Goal: Check status: Check status

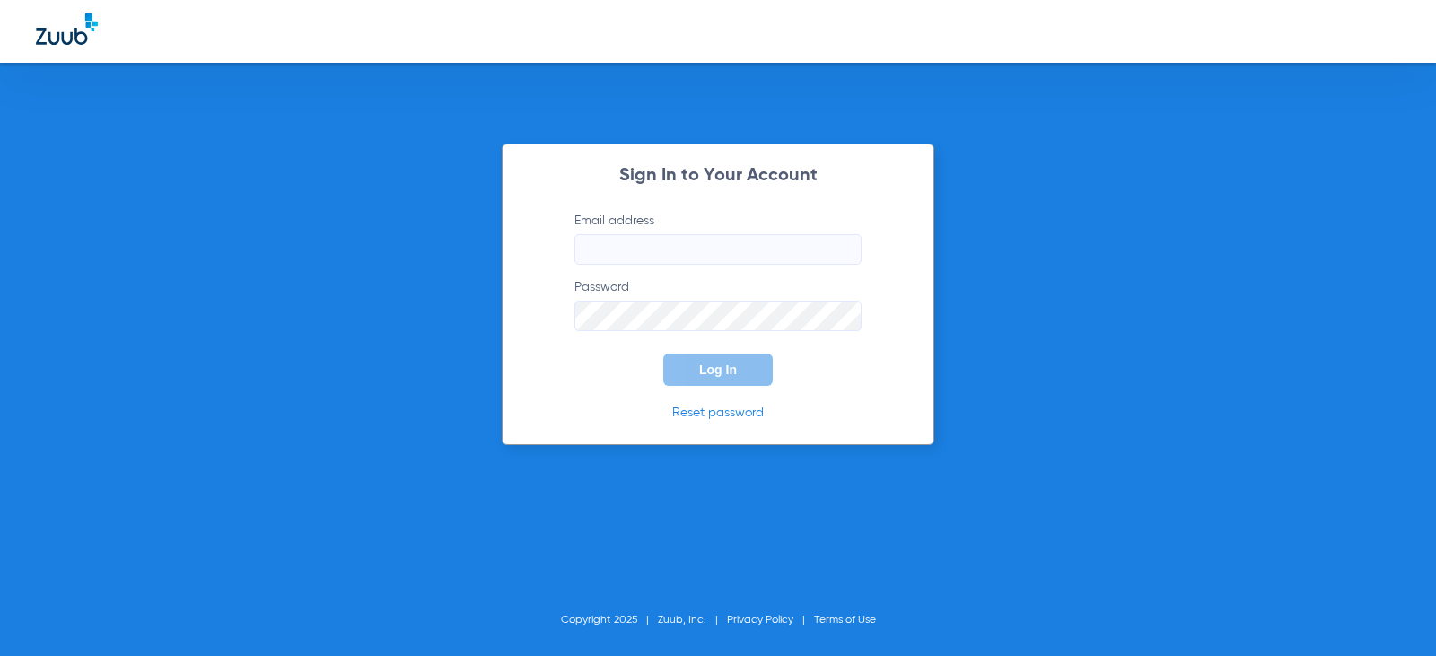
click at [648, 249] on input "Email address" at bounding box center [717, 249] width 287 height 31
type input "[EMAIL_ADDRESS][DOMAIN_NAME]"
click at [663, 354] on button "Log In" at bounding box center [717, 370] width 109 height 32
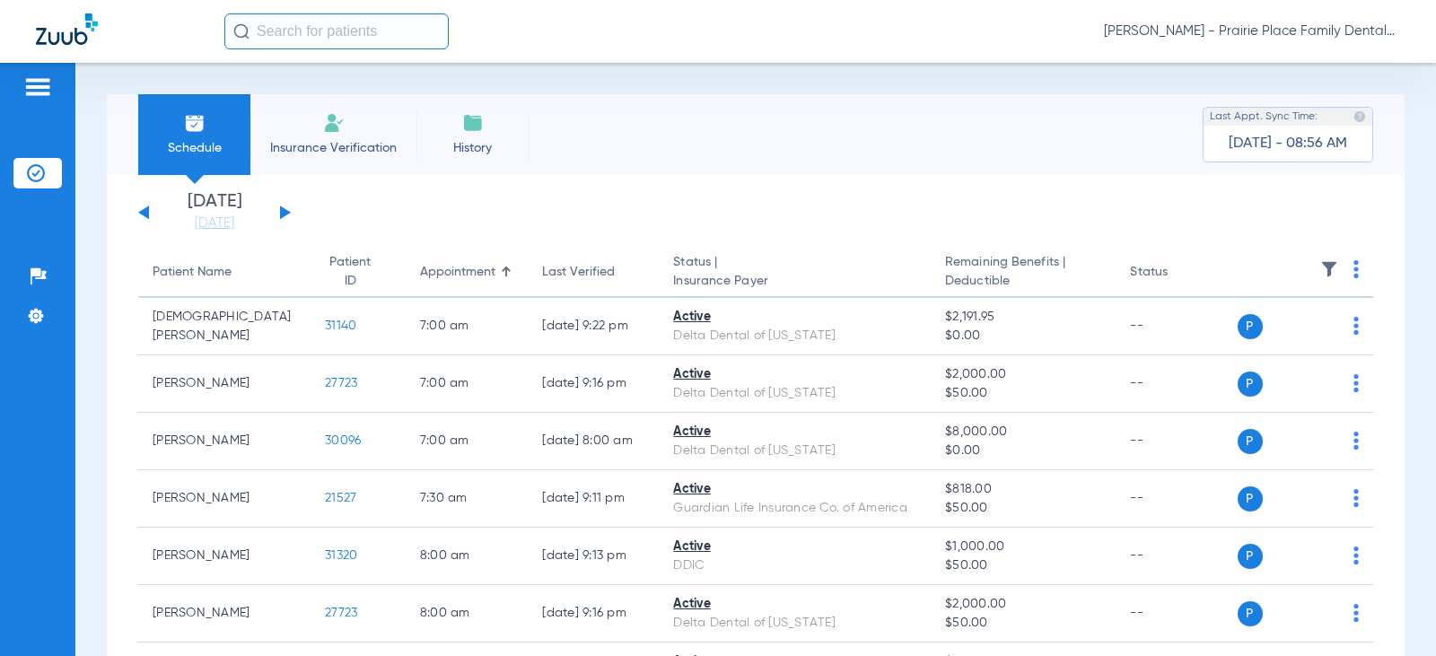
click at [276, 213] on div "[DATE] [DATE] [DATE] [DATE] [DATE] [DATE] [DATE] [DATE] [DATE] [DATE] [DATE] [D…" at bounding box center [214, 212] width 153 height 39
click at [285, 215] on button at bounding box center [285, 212] width 11 height 13
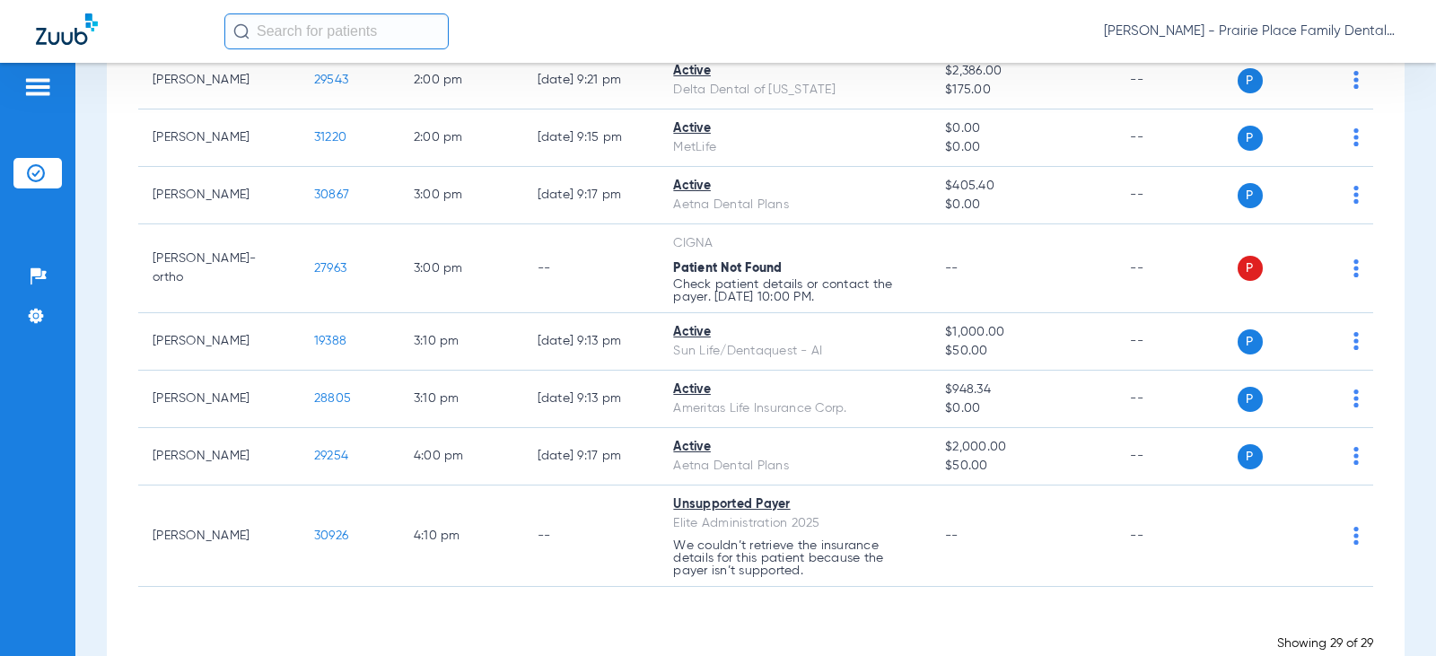
scroll to position [1526, 0]
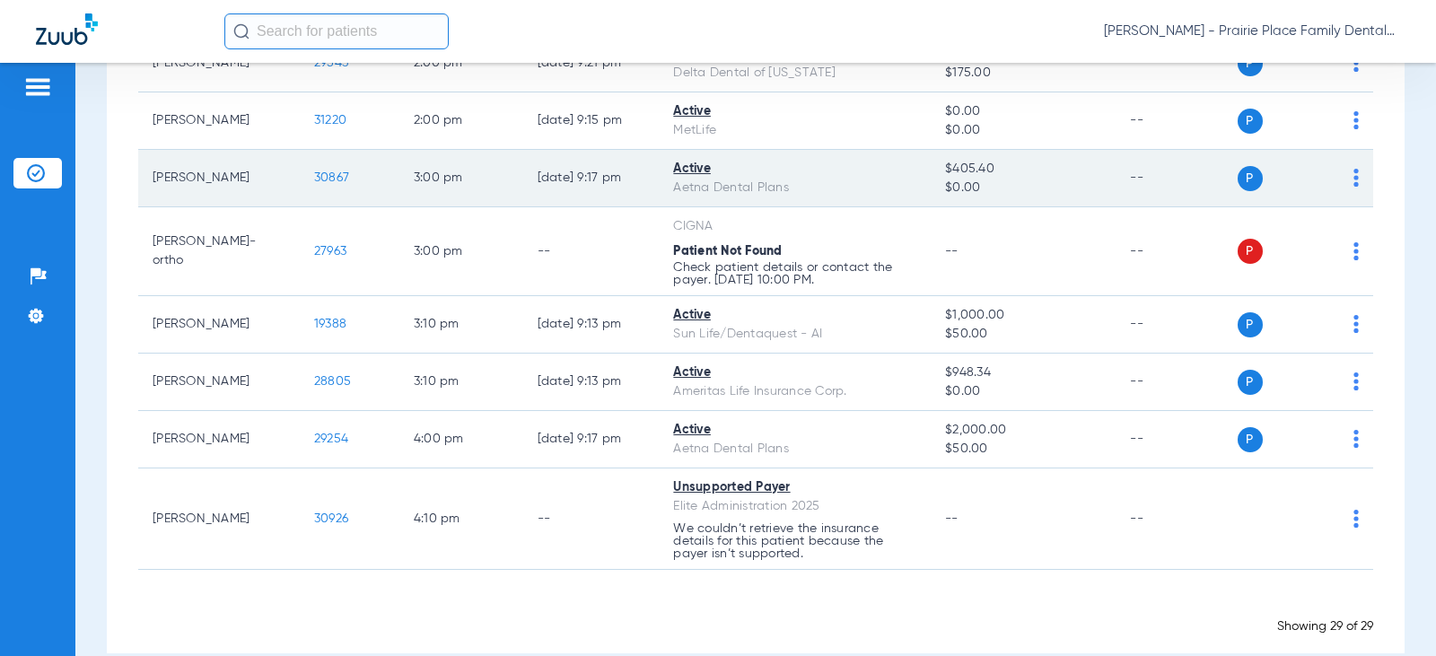
click at [333, 178] on span "30867" at bounding box center [331, 177] width 35 height 13
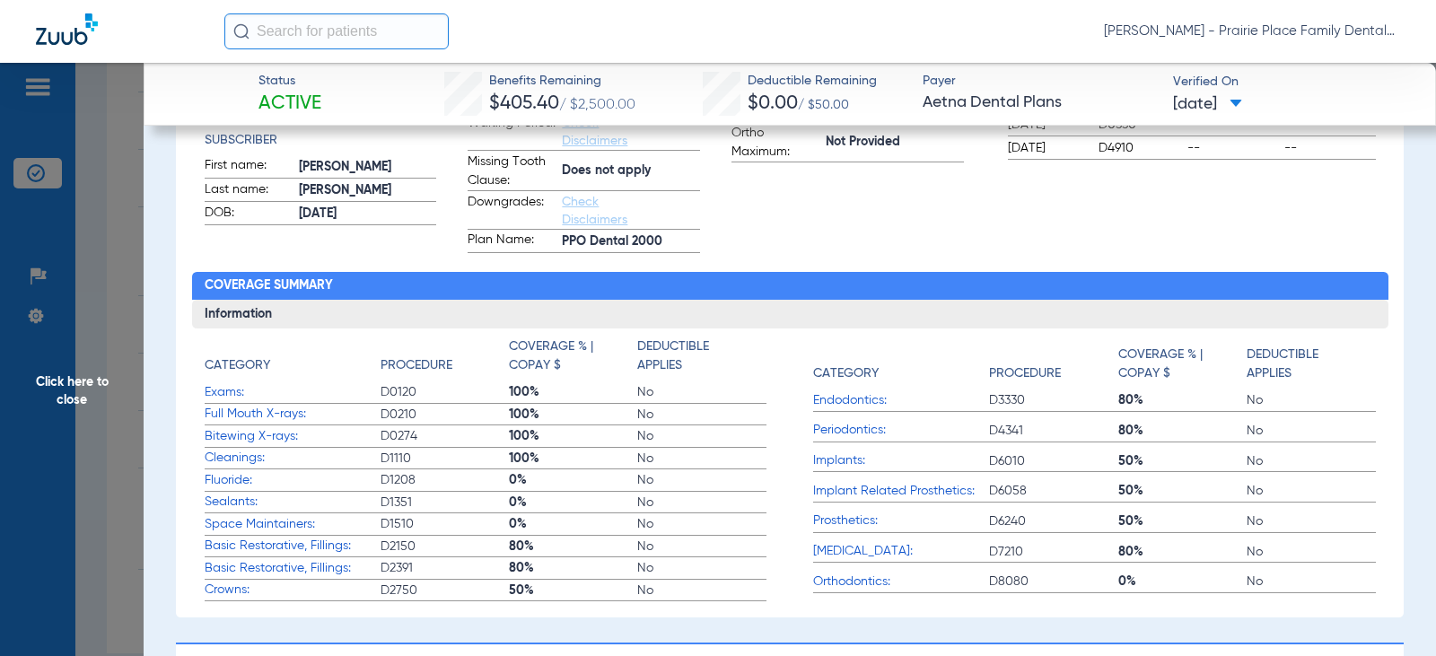
scroll to position [242, 0]
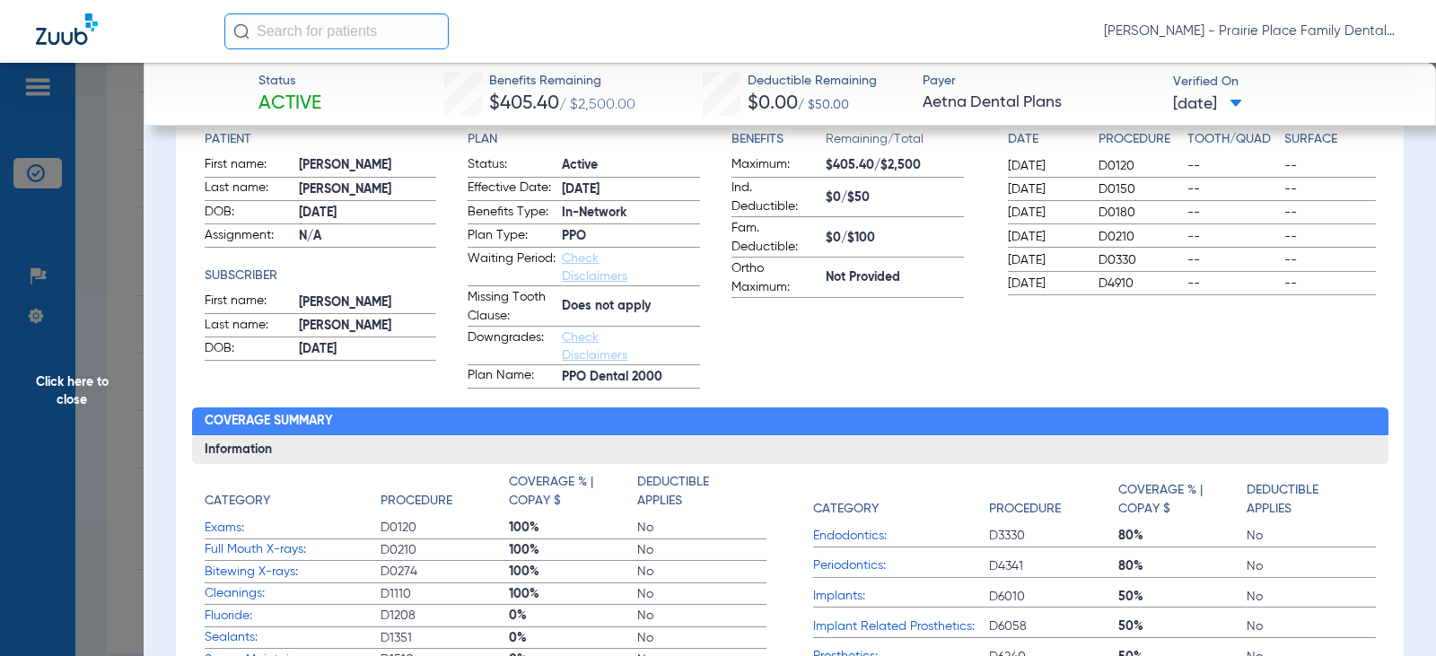
click at [103, 394] on span "Click here to close" at bounding box center [72, 391] width 144 height 656
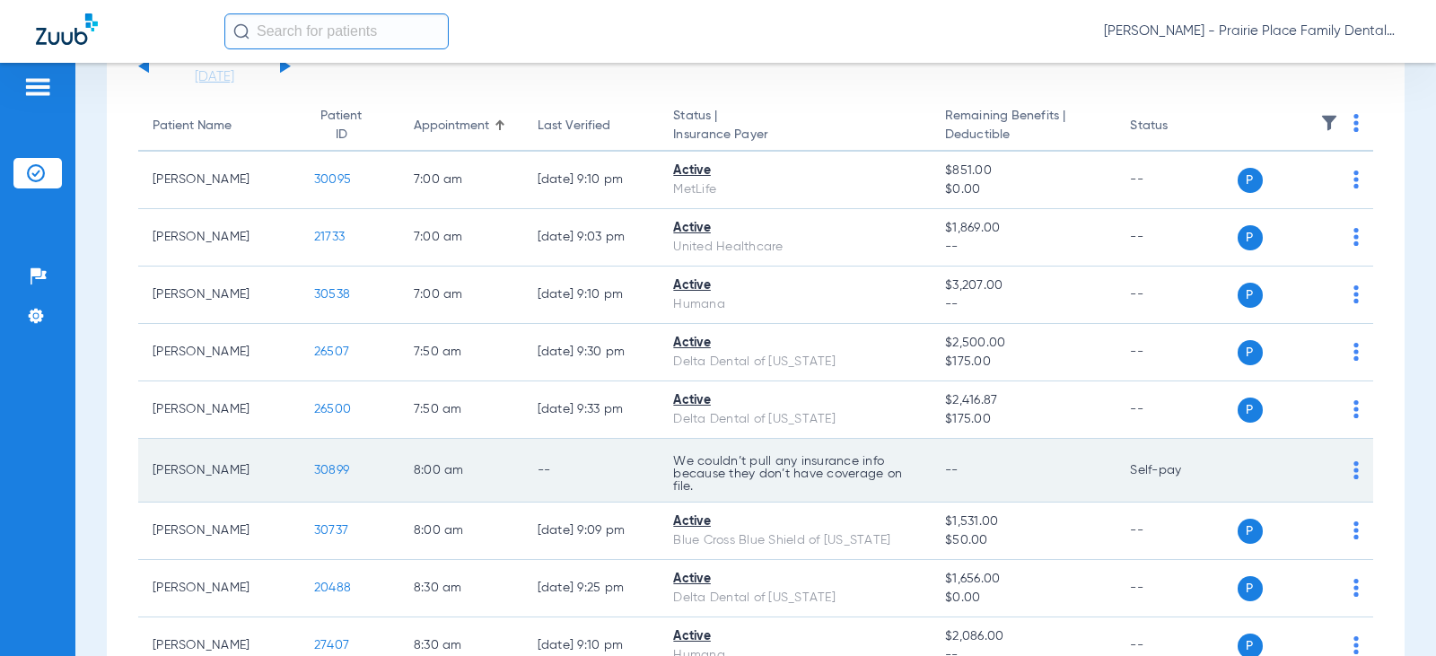
scroll to position [0, 0]
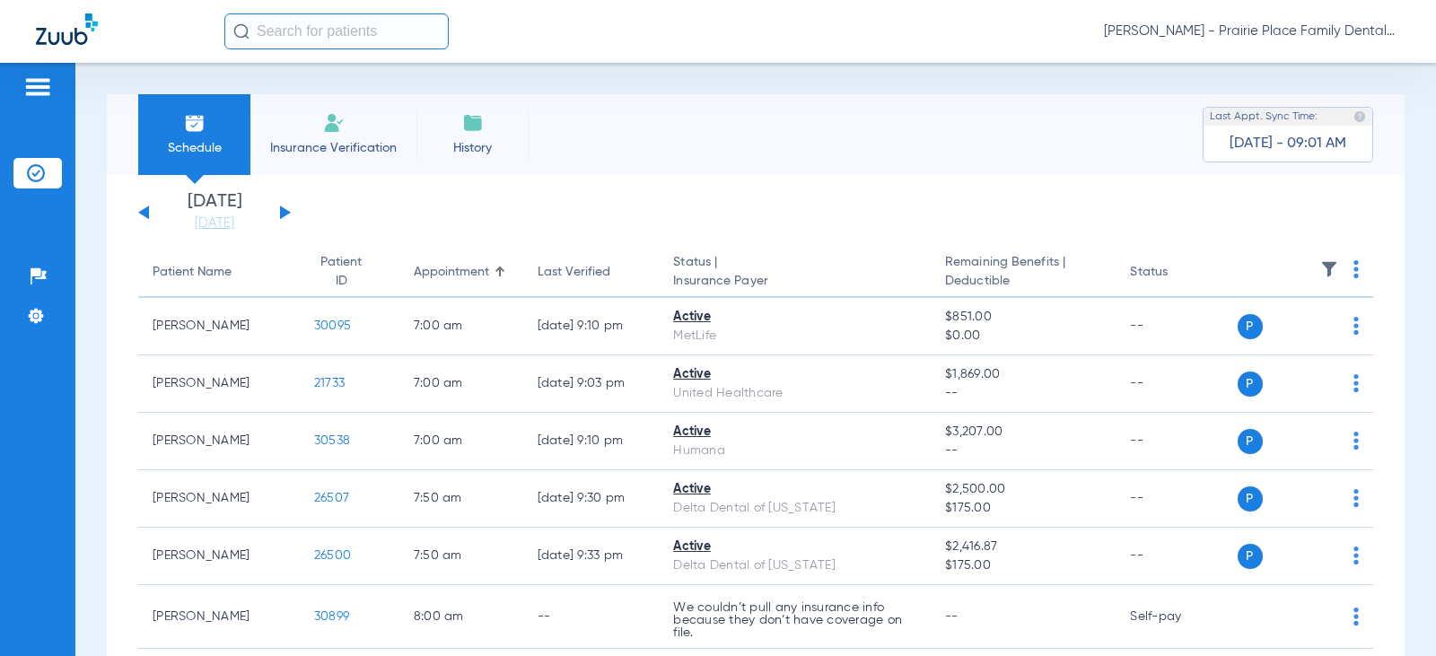
click at [282, 211] on button at bounding box center [285, 212] width 11 height 13
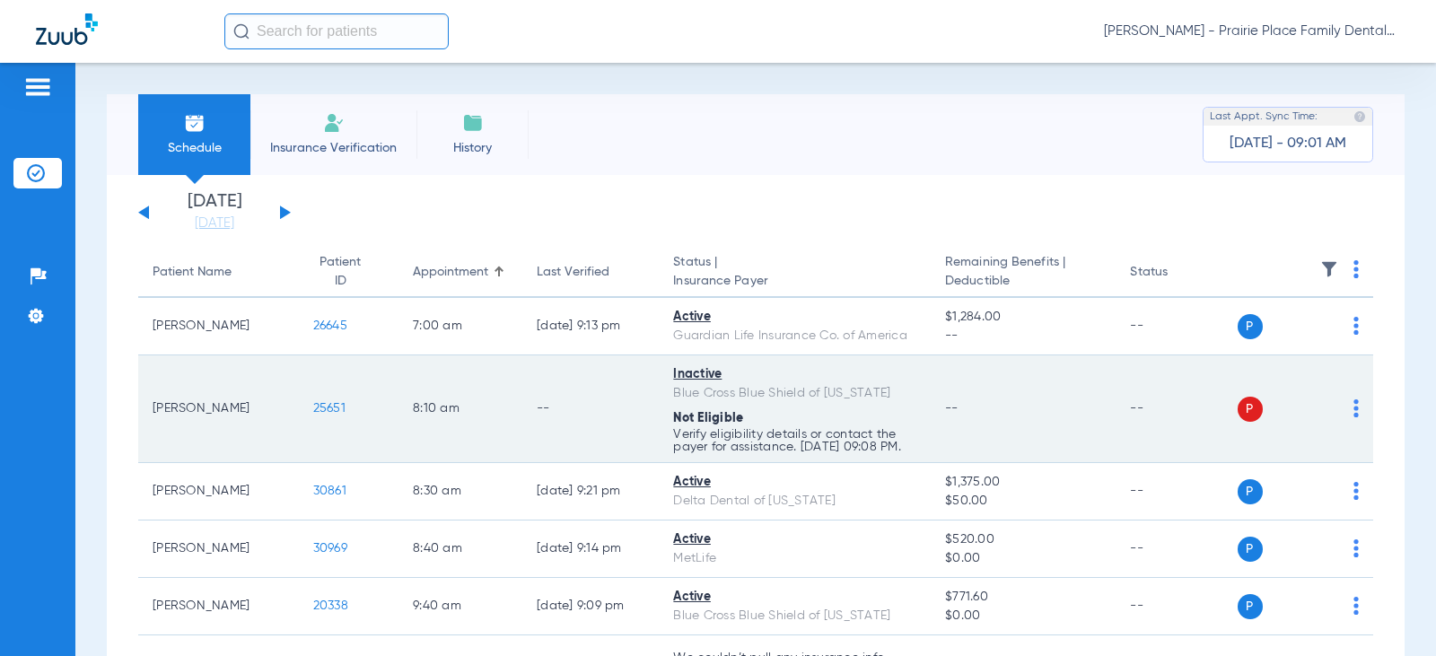
click at [325, 409] on span "25651" at bounding box center [329, 408] width 32 height 13
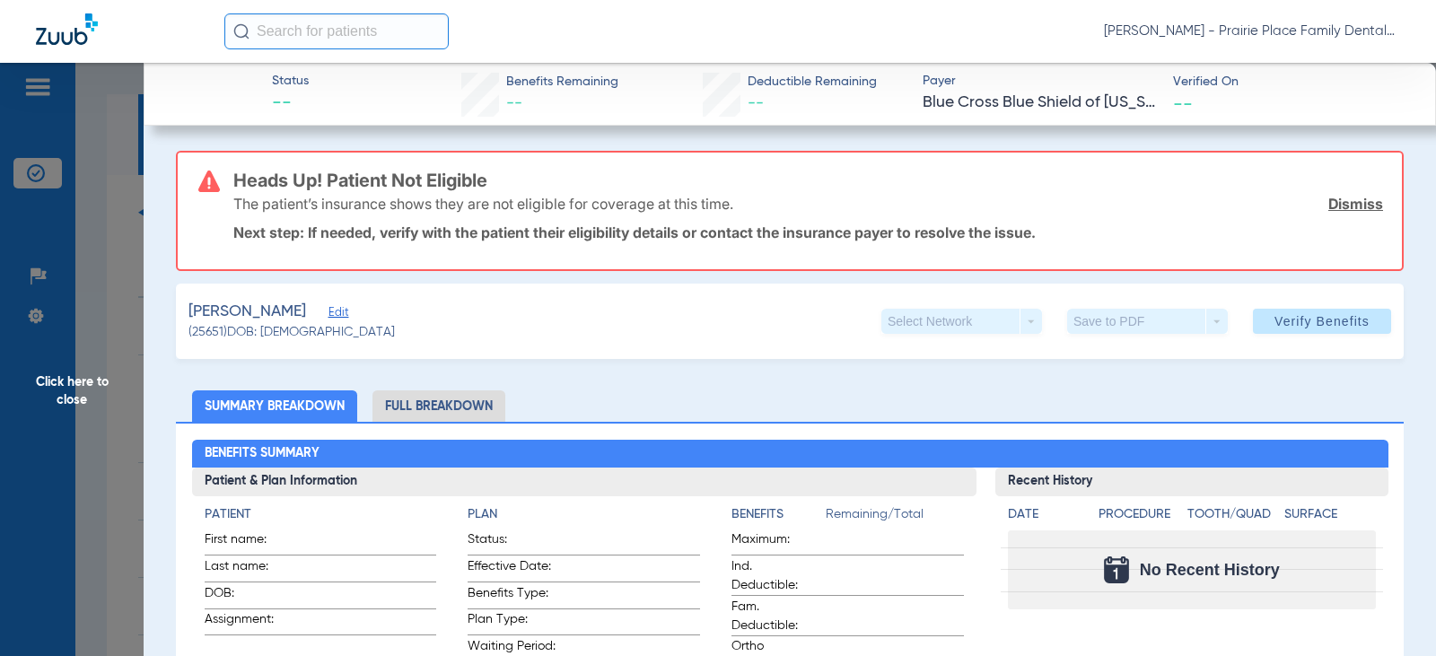
click at [1346, 204] on link "Dismiss" at bounding box center [1355, 204] width 55 height 18
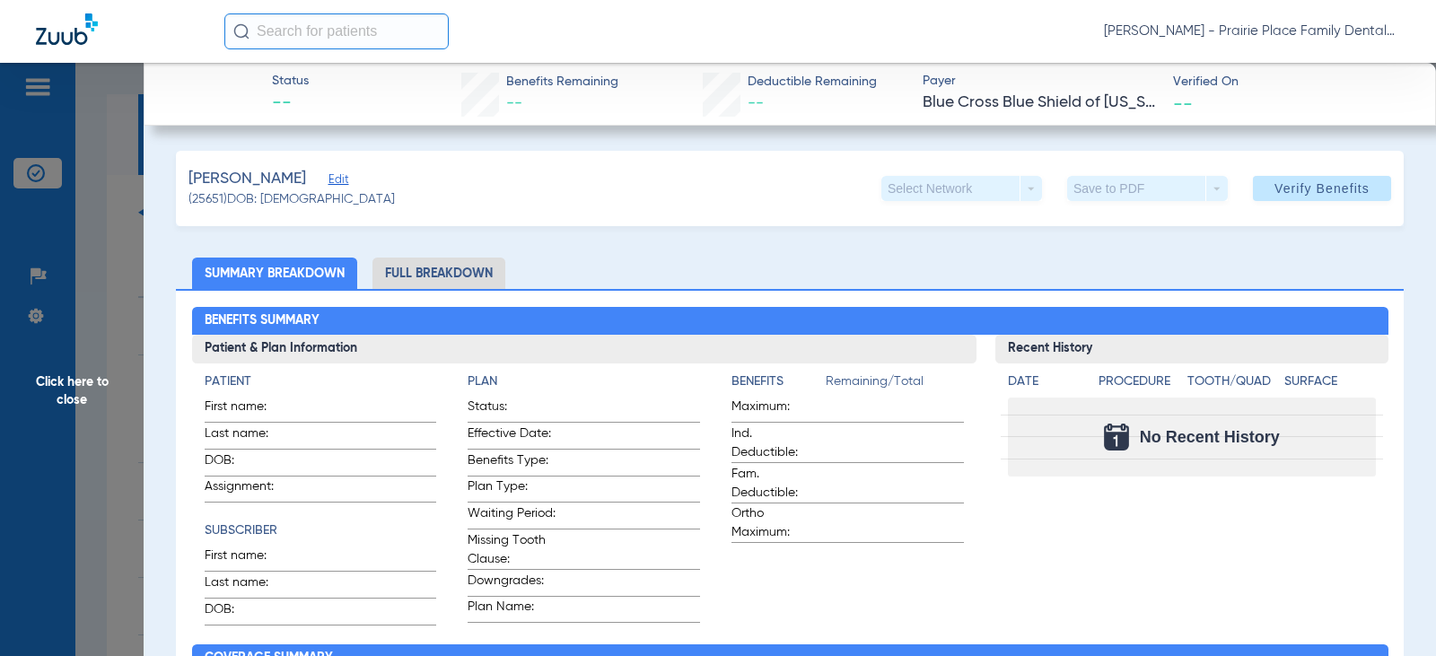
scroll to position [359, 0]
